Goal: Transaction & Acquisition: Purchase product/service

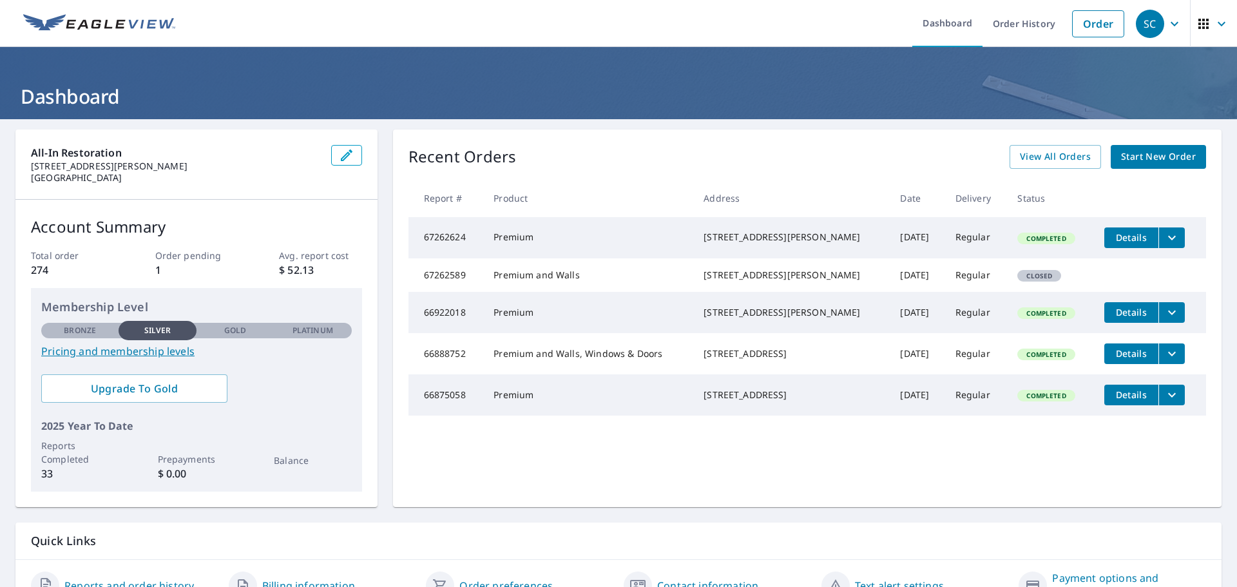
click at [1149, 158] on span "Start New Order" at bounding box center [1158, 157] width 75 height 16
click at [1184, 158] on span "Start New Order" at bounding box center [1158, 157] width 75 height 16
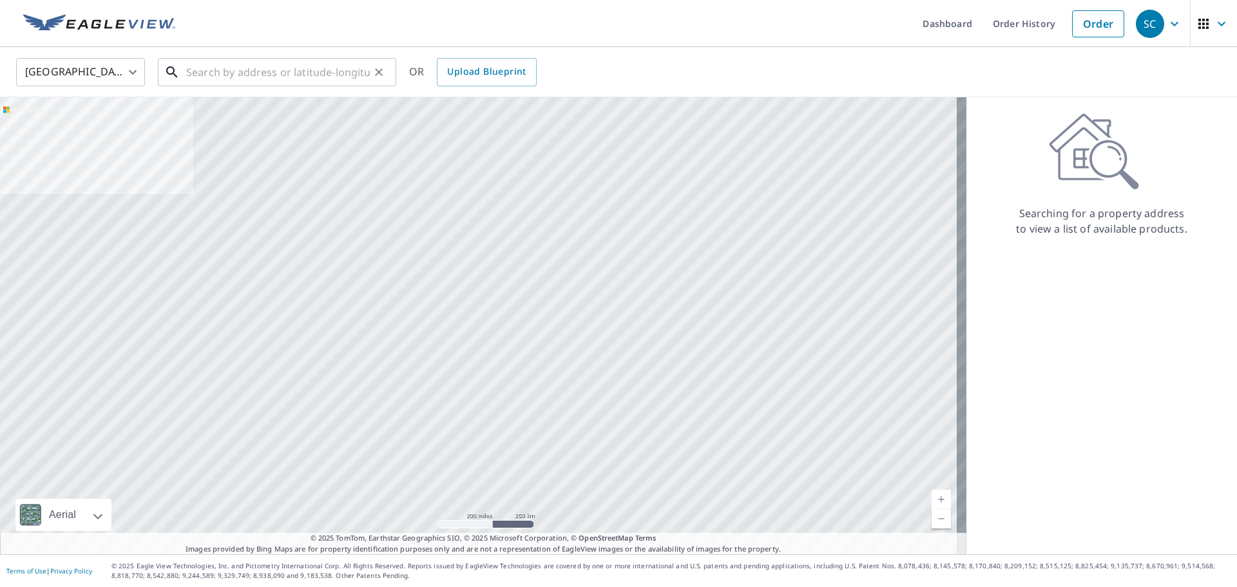
click at [240, 72] on input "text" at bounding box center [278, 72] width 184 height 36
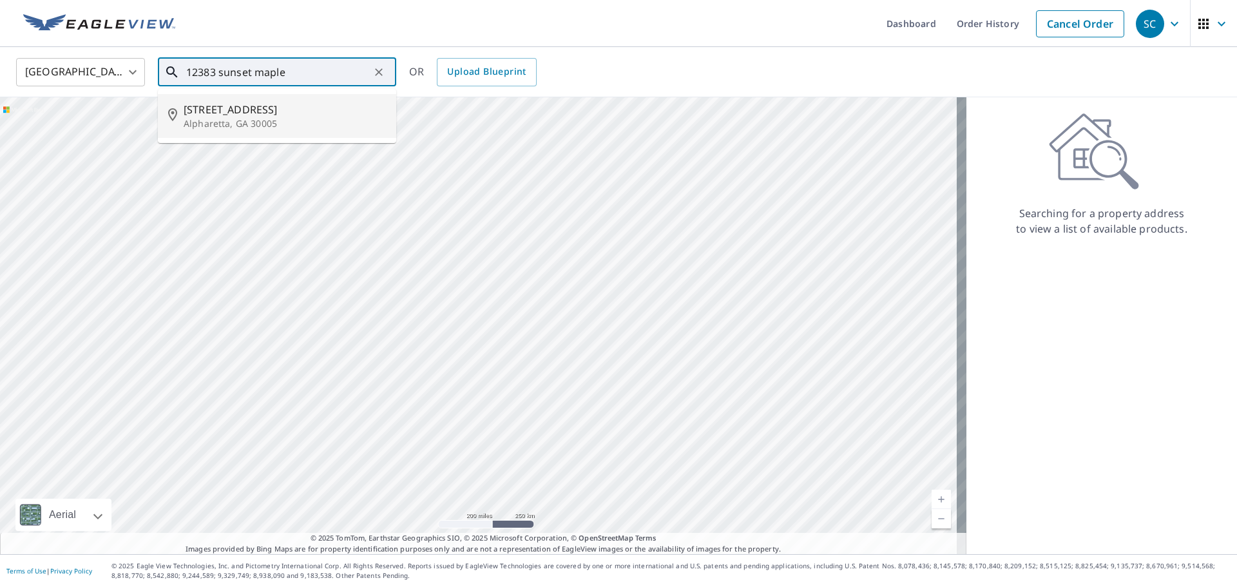
click at [235, 111] on span "[STREET_ADDRESS]" at bounding box center [285, 109] width 202 height 15
type input "[STREET_ADDRESS]"
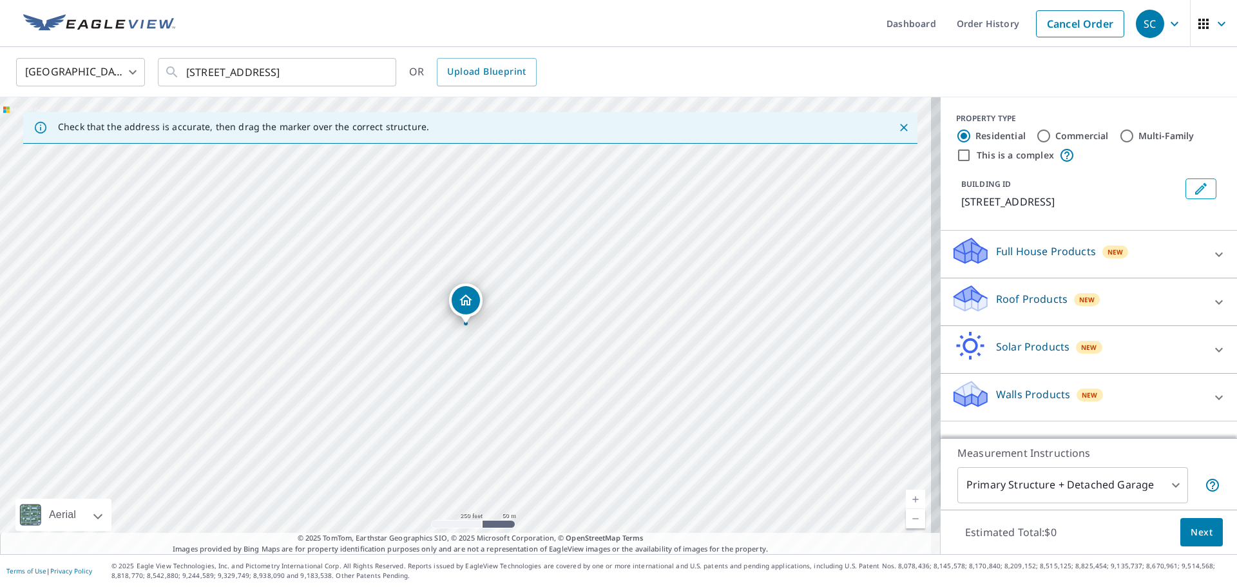
click at [1204, 309] on div at bounding box center [1219, 302] width 31 height 31
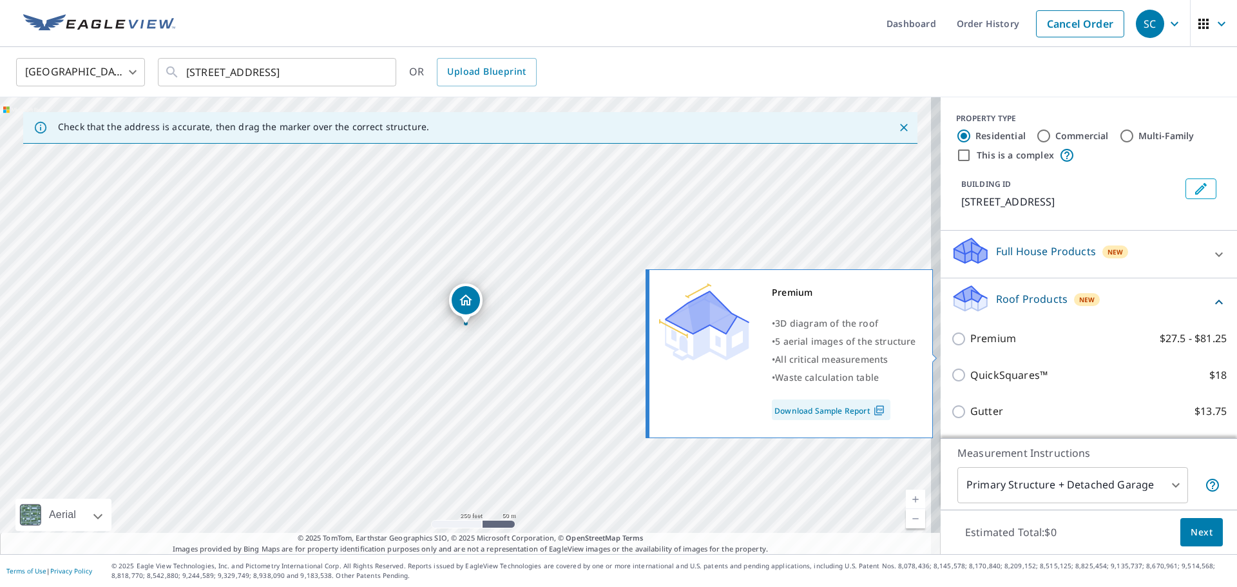
click at [951, 347] on input "Premium $27.5 - $81.25" at bounding box center [960, 338] width 19 height 15
checkbox input "true"
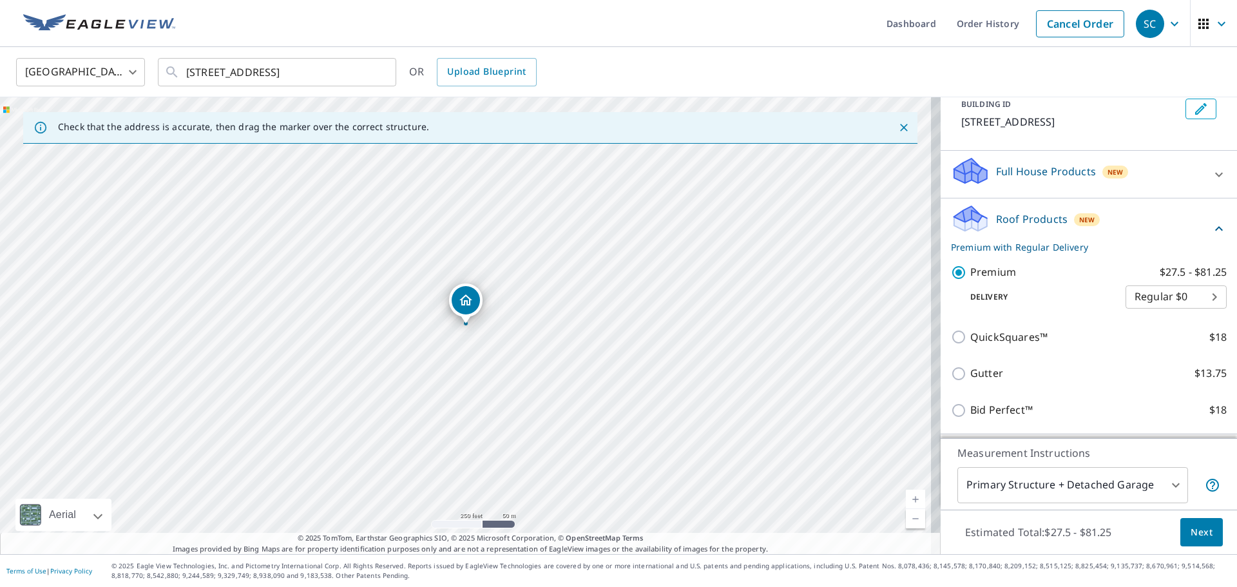
scroll to position [187, 0]
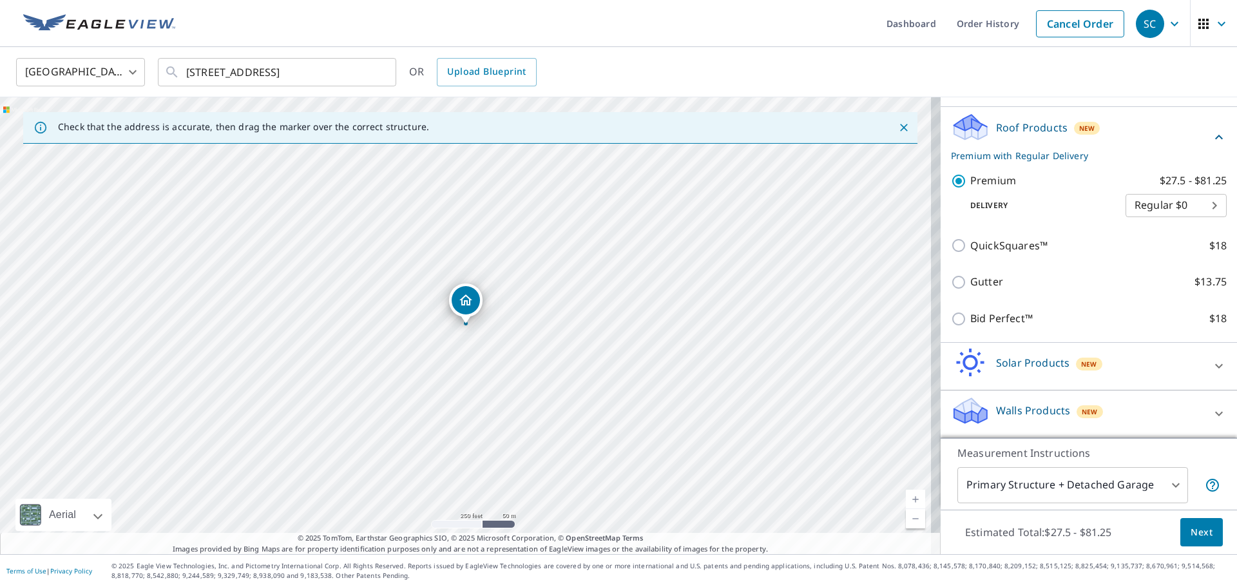
click at [1191, 532] on span "Next" at bounding box center [1202, 532] width 22 height 16
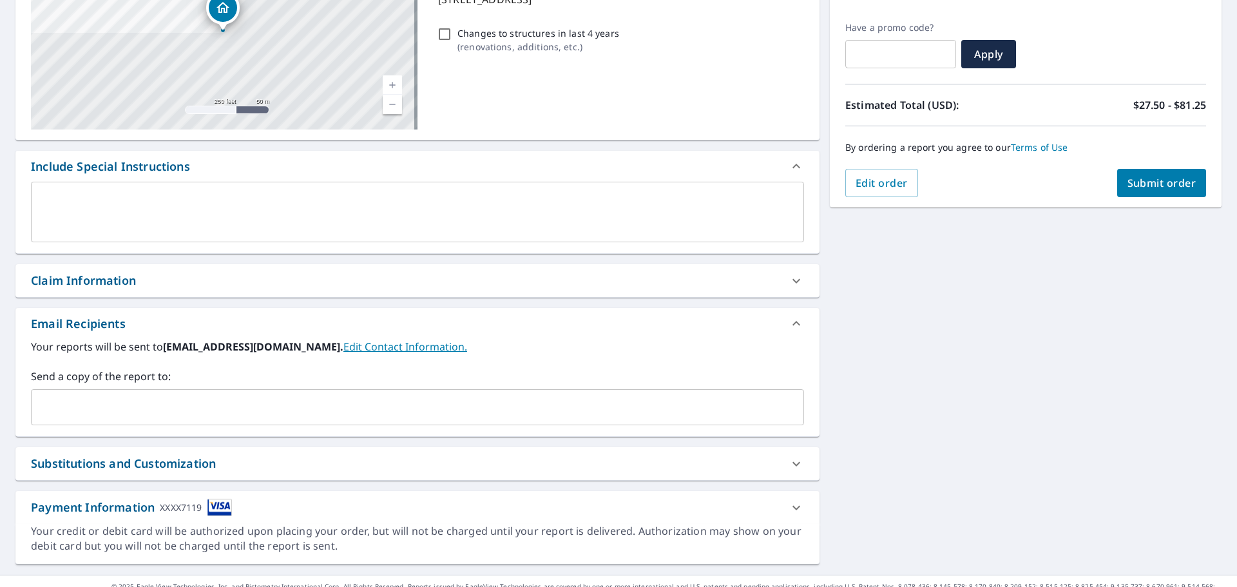
scroll to position [224, 0]
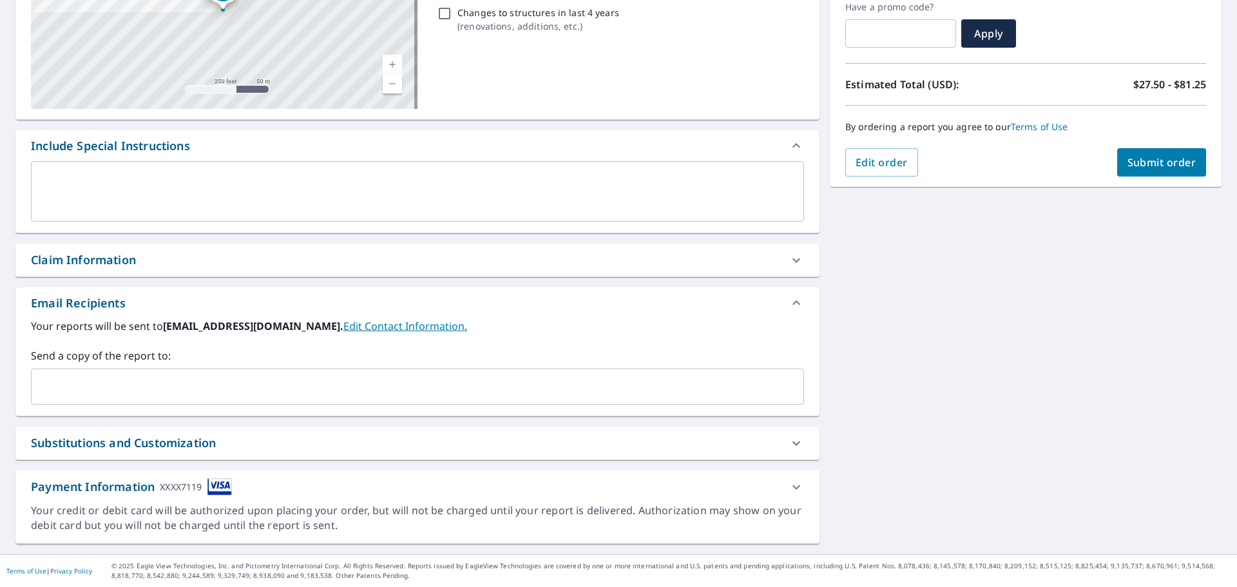
click at [115, 262] on div "Claim Information" at bounding box center [83, 259] width 105 height 17
checkbox input "true"
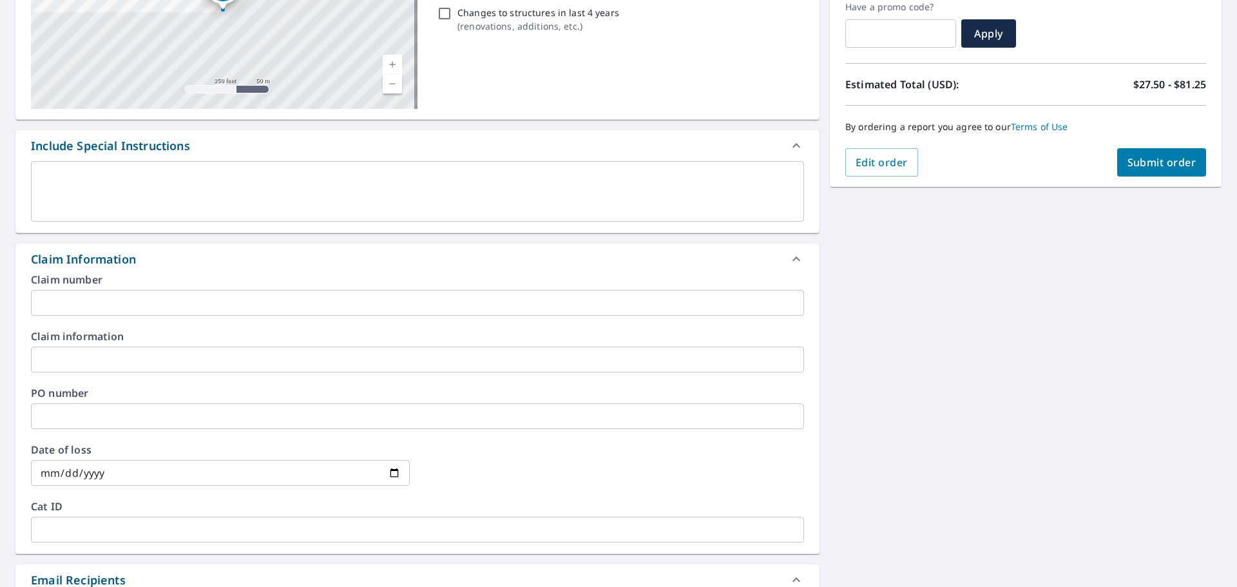
click at [77, 303] on input "text" at bounding box center [417, 303] width 773 height 26
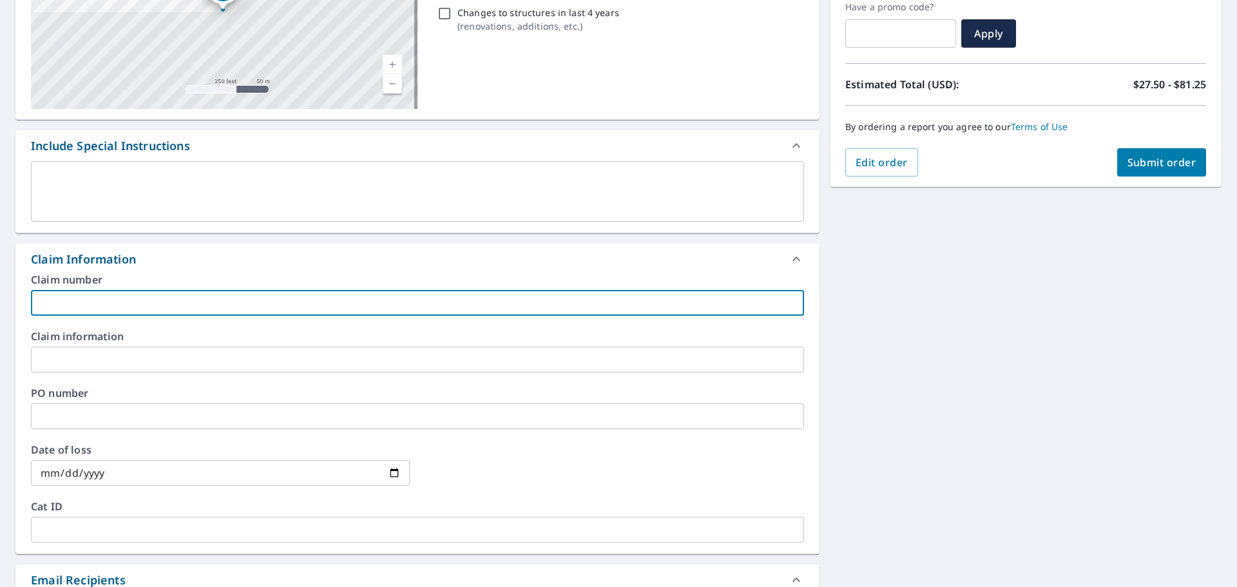
paste input "0790537468"
type input "0790537468"
checkbox input "true"
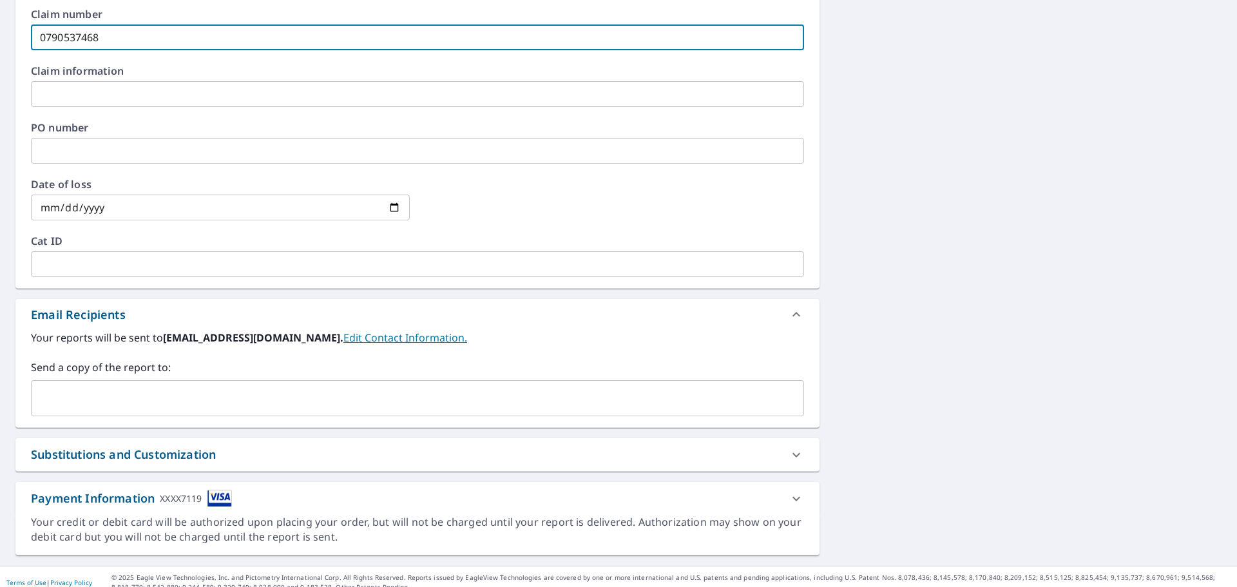
scroll to position [501, 0]
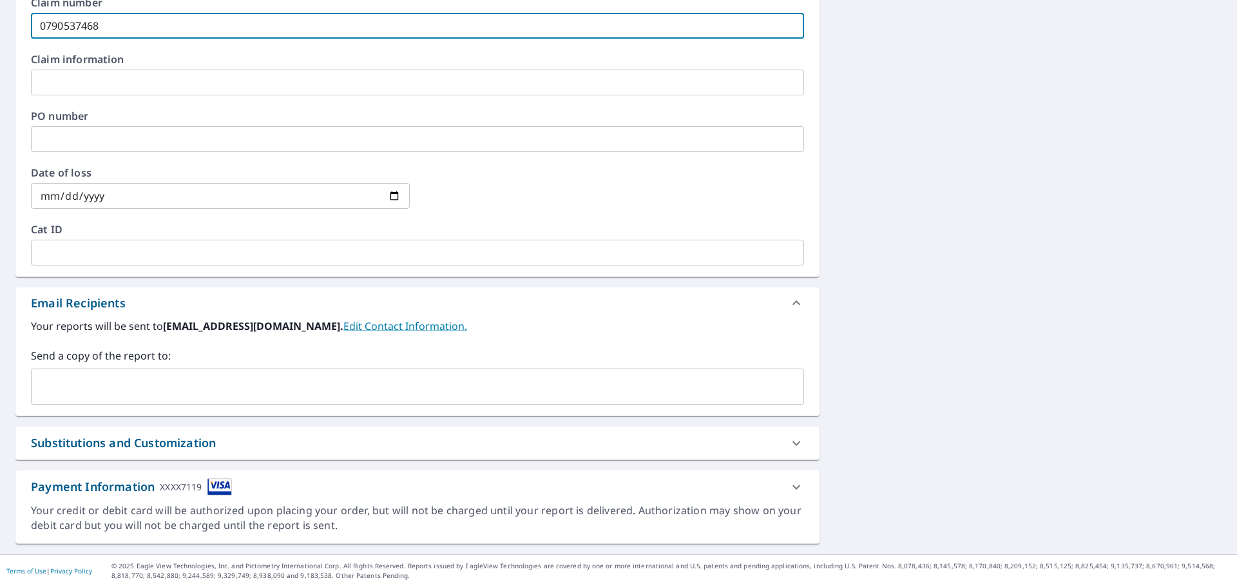
type input "0790537468"
click at [110, 383] on input "text" at bounding box center [408, 386] width 742 height 24
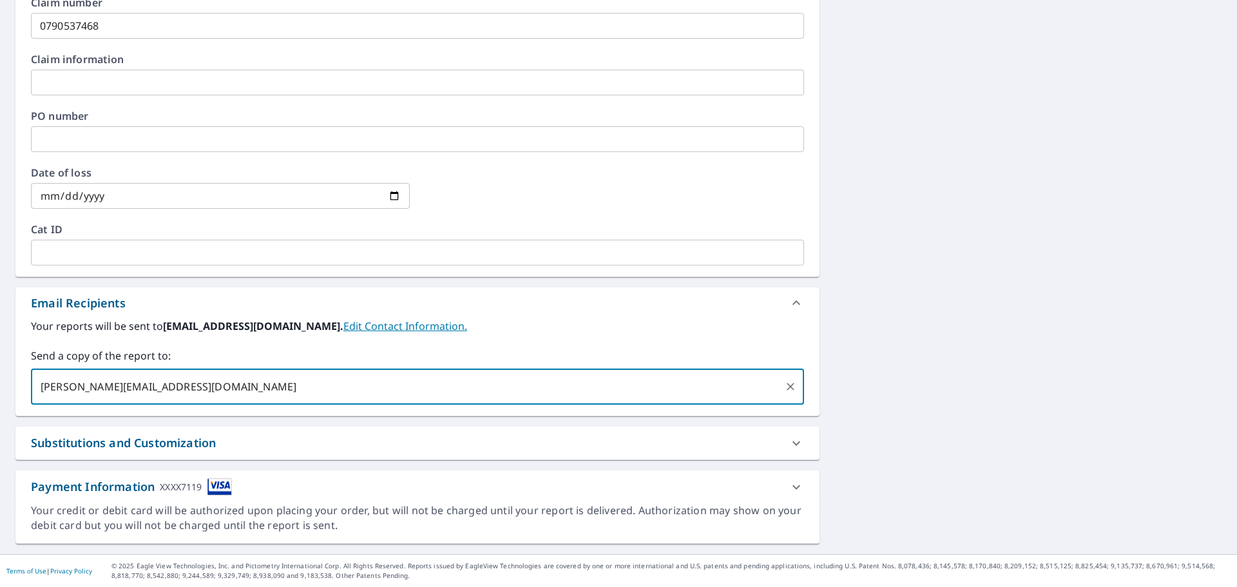
scroll to position [0, 0]
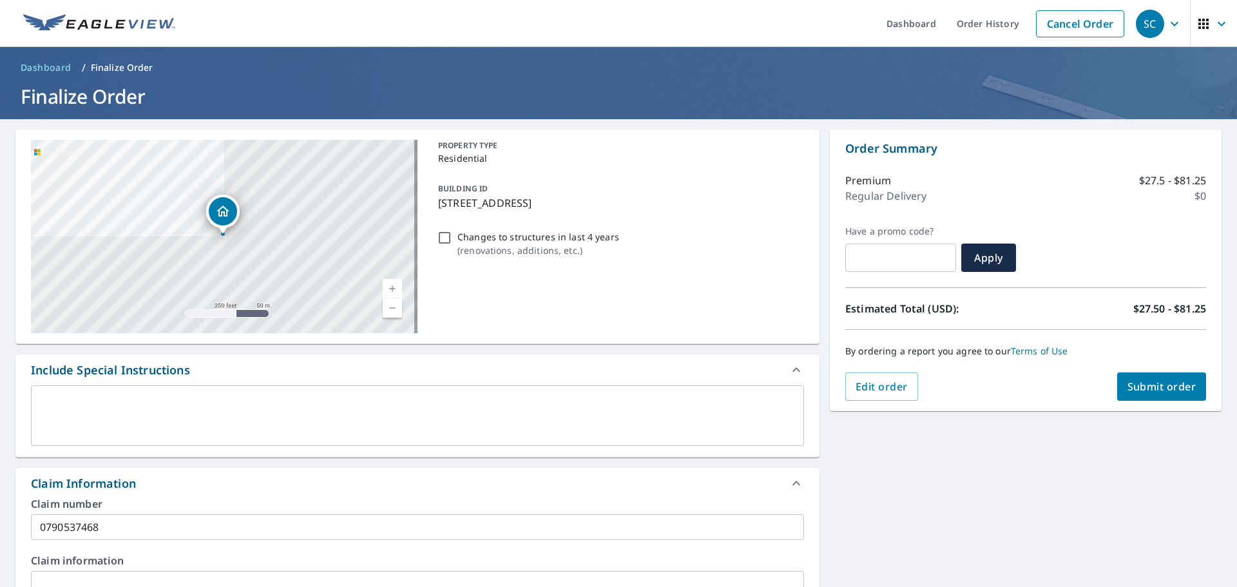
type input "[PERSON_NAME][EMAIL_ADDRESS][DOMAIN_NAME]"
click at [1163, 387] on span "Submit order" at bounding box center [1162, 386] width 69 height 14
checkbox input "true"
